Goal: Browse casually

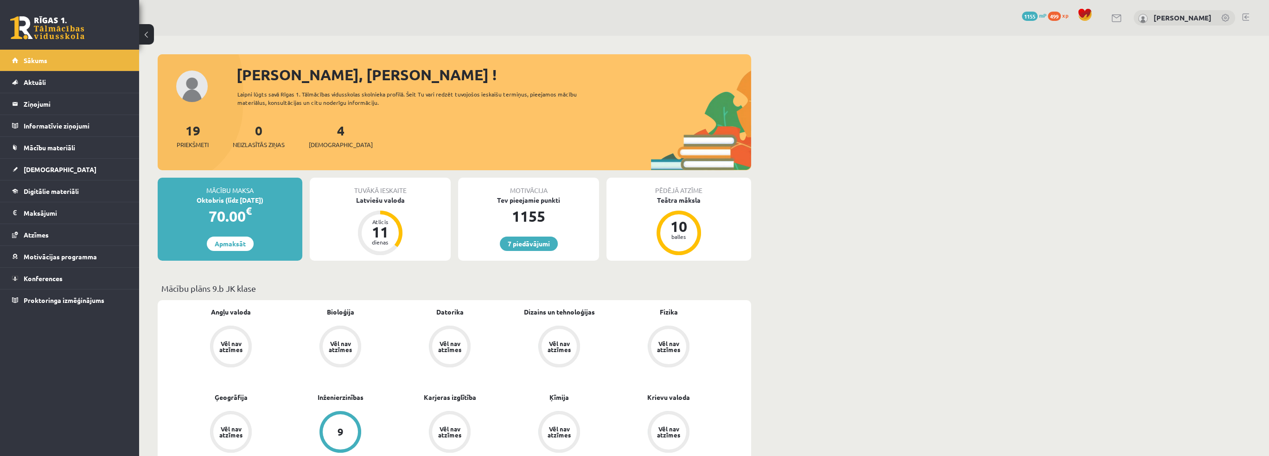
click at [32, 20] on link at bounding box center [47, 27] width 74 height 23
